Goal: Information Seeking & Learning: Learn about a topic

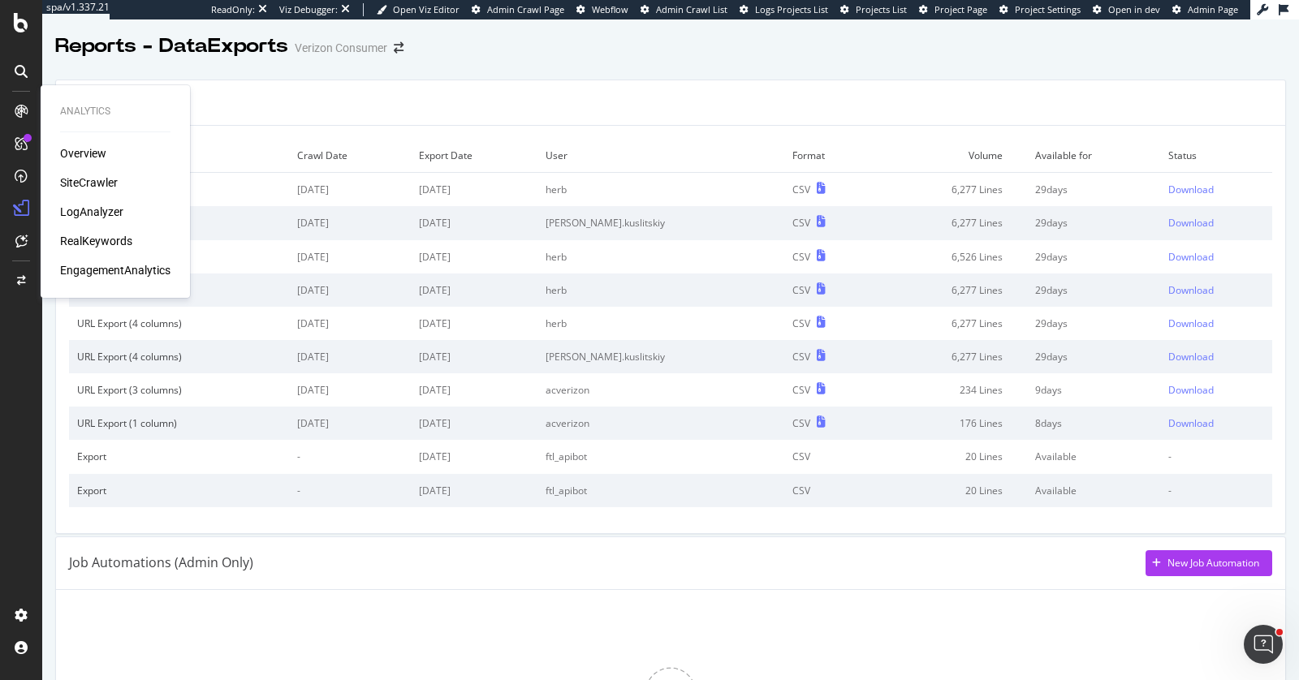
click at [76, 240] on div "RealKeywords" at bounding box center [96, 241] width 72 height 16
